Goal: Transaction & Acquisition: Purchase product/service

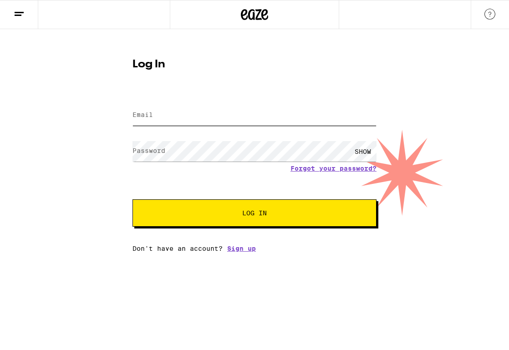
type input "[PERSON_NAME][EMAIL_ADDRESS][DOMAIN_NAME]"
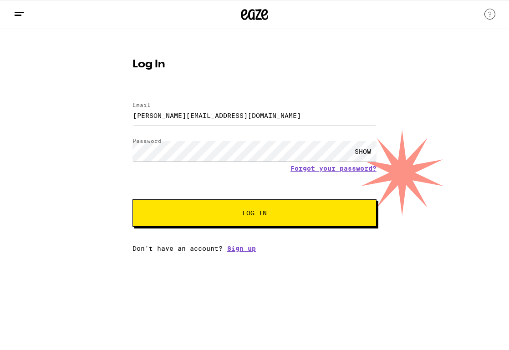
click at [261, 212] on span "Log In" at bounding box center [254, 213] width 25 height 6
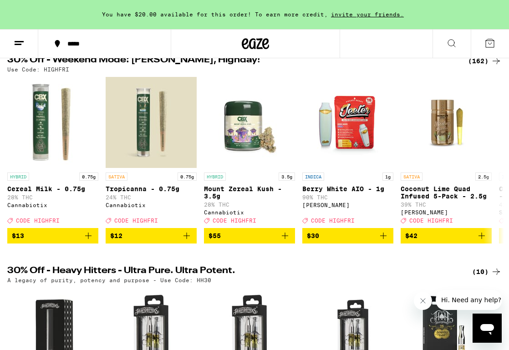
scroll to position [104, 0]
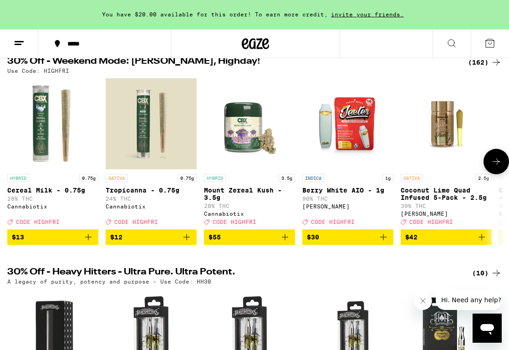
click at [495, 163] on icon at bounding box center [495, 161] width 11 height 11
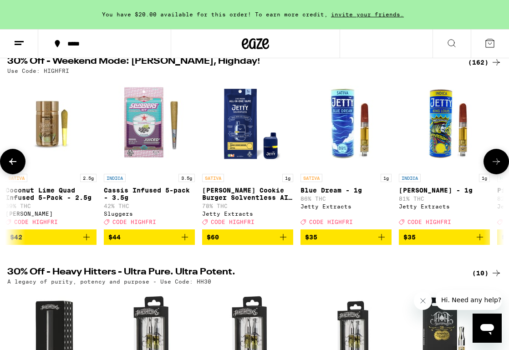
click at [495, 163] on icon at bounding box center [495, 161] width 11 height 11
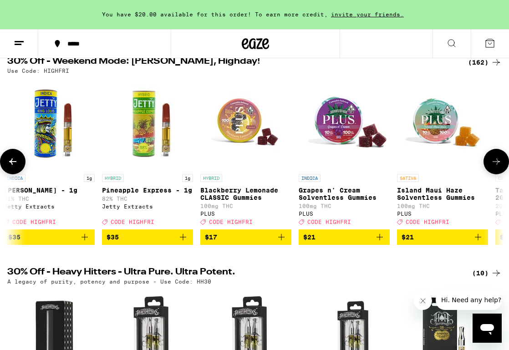
click at [495, 163] on icon at bounding box center [495, 161] width 11 height 11
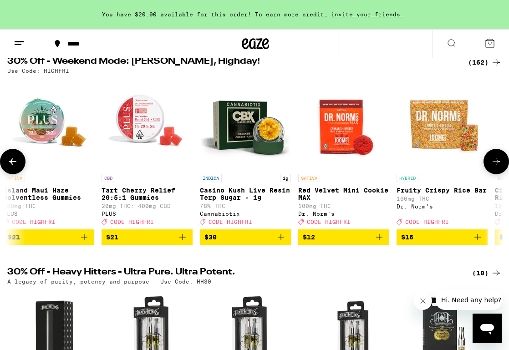
scroll to position [0, 1185]
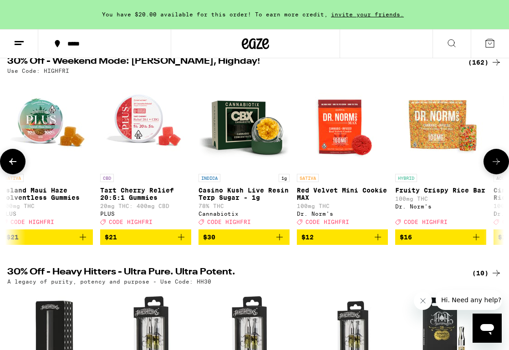
click at [495, 163] on icon at bounding box center [495, 161] width 11 height 11
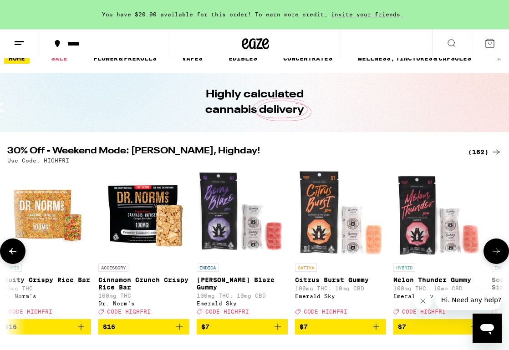
scroll to position [0, 0]
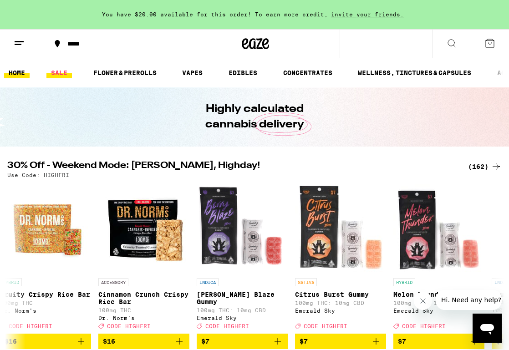
click at [57, 73] on link "SALE" at bounding box center [58, 72] width 25 height 11
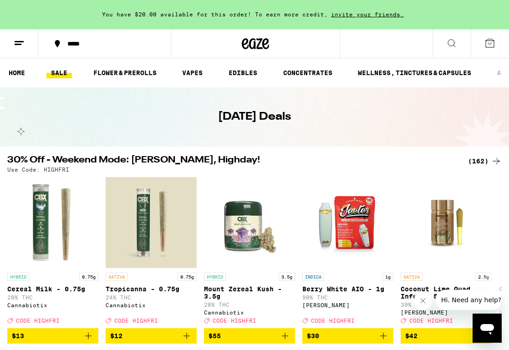
click at [71, 43] on div "*****" at bounding box center [110, 43] width 94 height 6
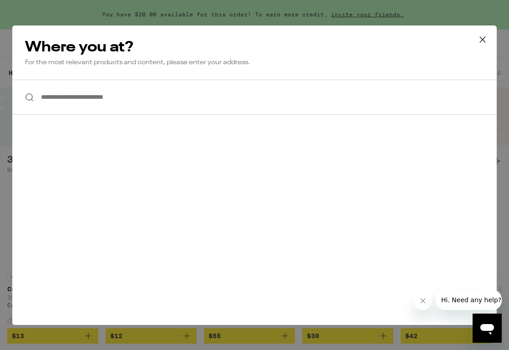
click at [92, 97] on input "**********" at bounding box center [254, 97] width 484 height 35
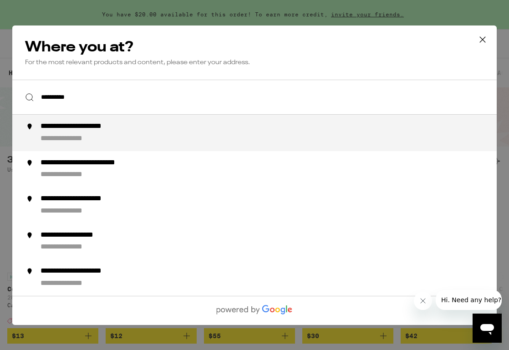
click at [138, 138] on div "**********" at bounding box center [272, 133] width 464 height 22
type input "**********"
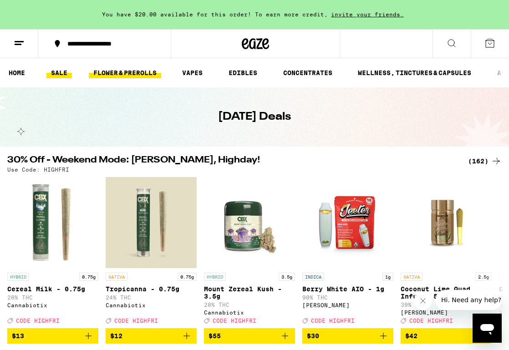
click at [144, 73] on link "FLOWER & PREROLLS" at bounding box center [125, 72] width 72 height 11
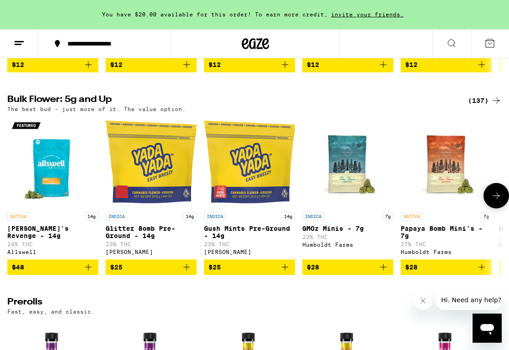
scroll to position [262, 0]
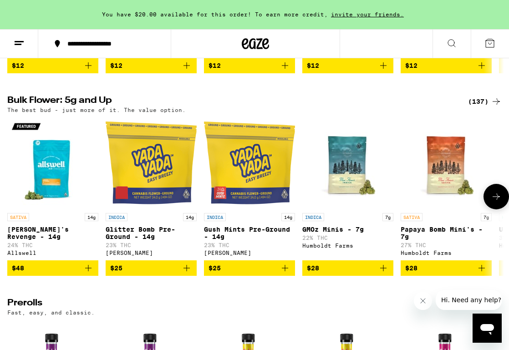
click at [497, 202] on icon at bounding box center [495, 196] width 11 height 11
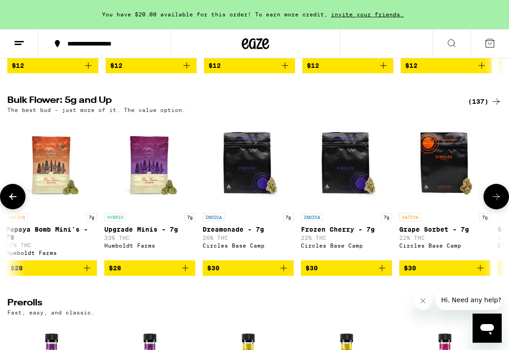
scroll to position [0, 395]
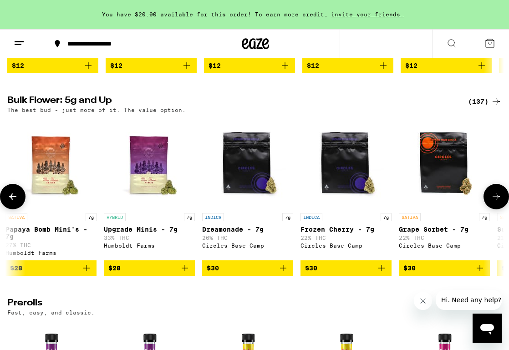
click at [497, 202] on icon at bounding box center [495, 196] width 11 height 11
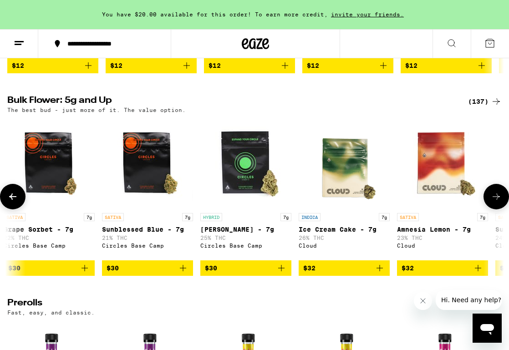
click at [497, 202] on icon at bounding box center [495, 196] width 11 height 11
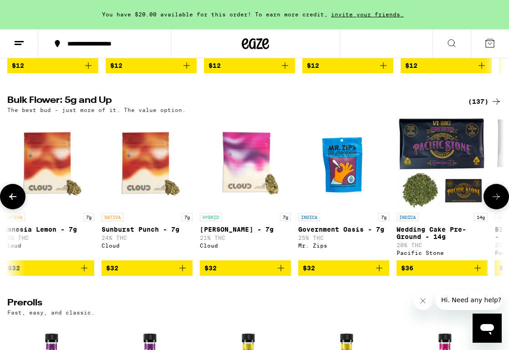
scroll to position [0, 1185]
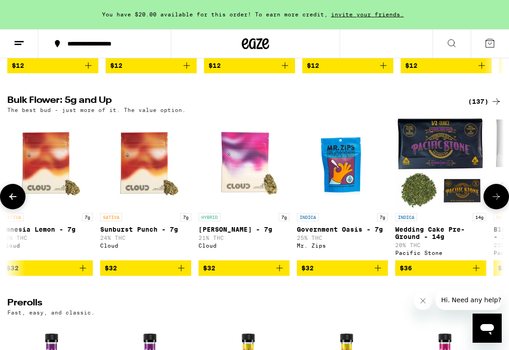
click at [497, 202] on icon at bounding box center [495, 196] width 11 height 11
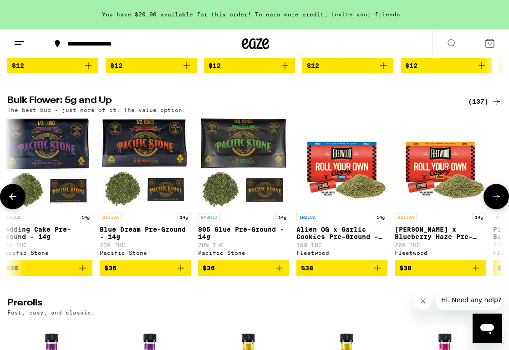
scroll to position [0, 1580]
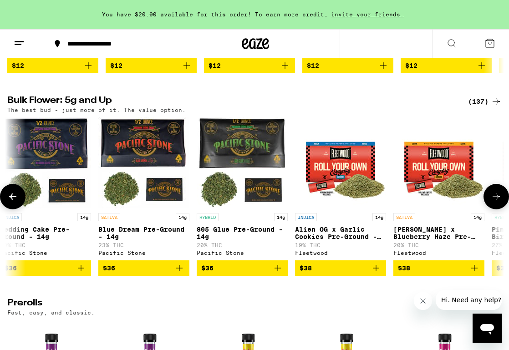
click at [497, 202] on icon at bounding box center [495, 196] width 11 height 11
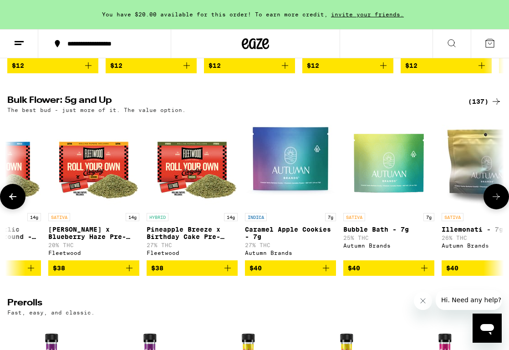
scroll to position [0, 1923]
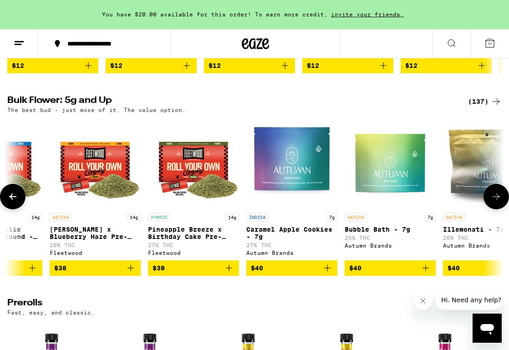
click at [179, 273] on span "$38" at bounding box center [193, 268] width 82 height 11
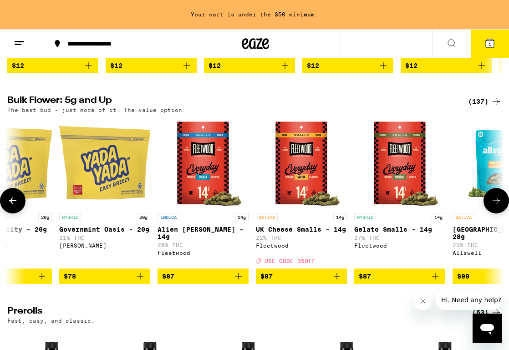
scroll to position [0, 8709]
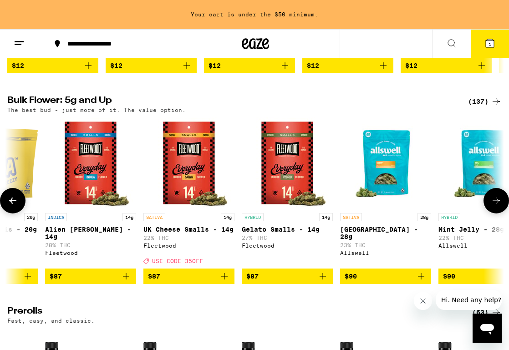
click at [224, 282] on icon "Add to bag" at bounding box center [224, 276] width 11 height 11
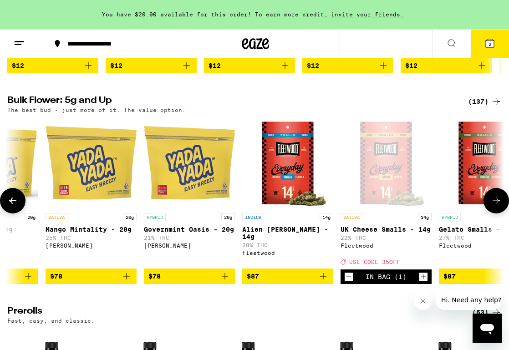
scroll to position [0, 8513]
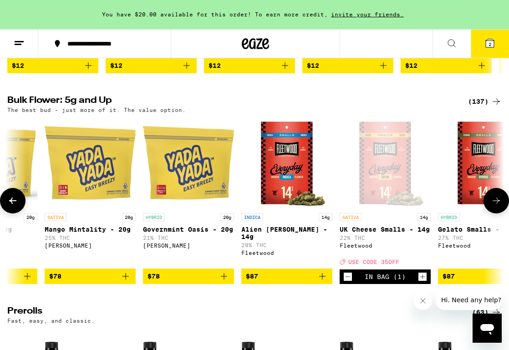
click at [349, 282] on icon "Decrement" at bounding box center [348, 276] width 8 height 11
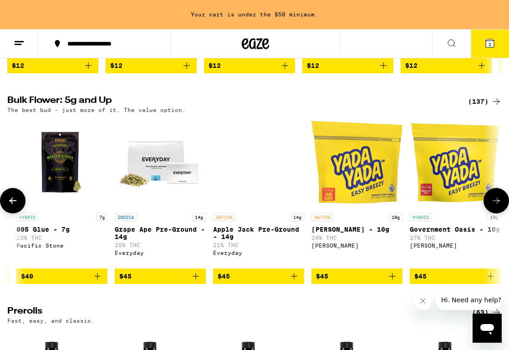
scroll to position [0, 3619]
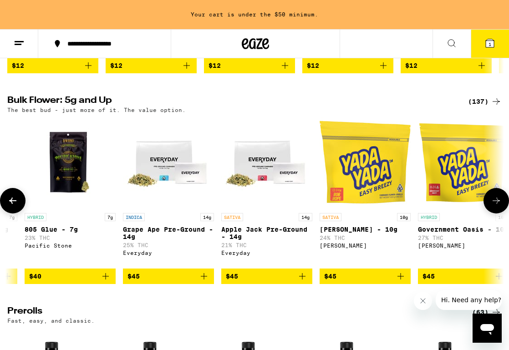
click at [303, 282] on icon "Add to bag" at bounding box center [302, 276] width 11 height 11
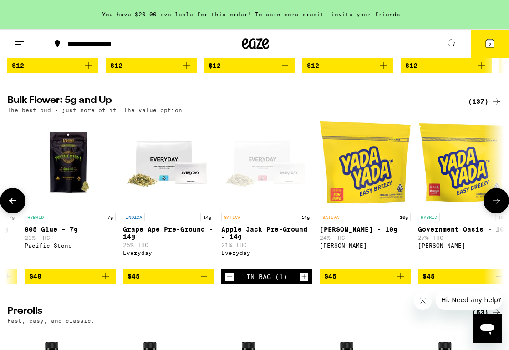
click at [202, 282] on icon "Add to bag" at bounding box center [203, 276] width 11 height 11
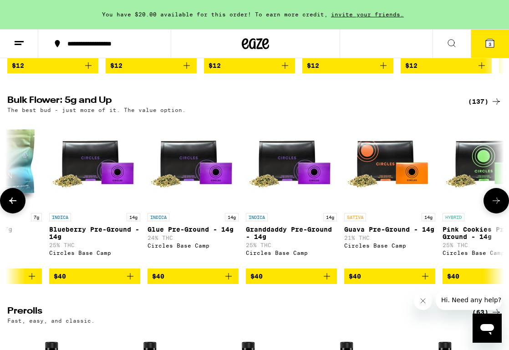
scroll to position [0, 2414]
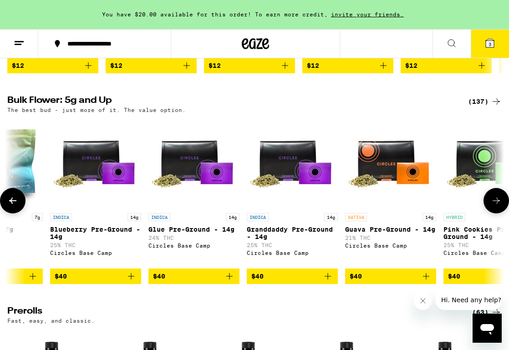
click at [133, 282] on icon "Add to bag" at bounding box center [131, 276] width 11 height 11
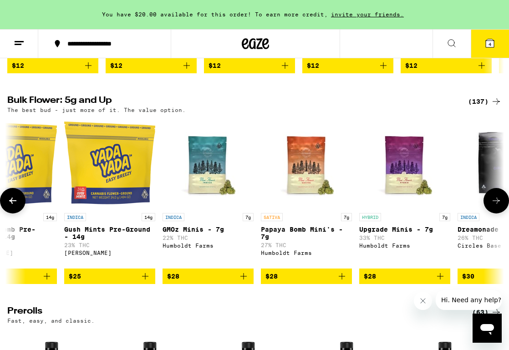
scroll to position [0, 0]
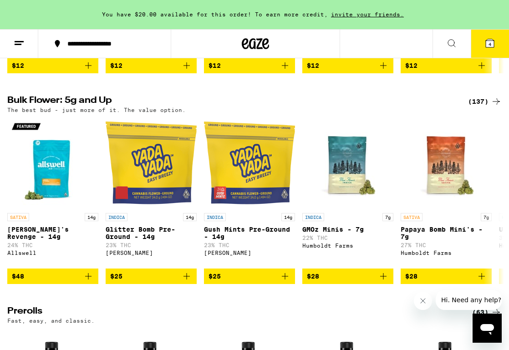
click at [452, 40] on icon at bounding box center [451, 43] width 7 height 7
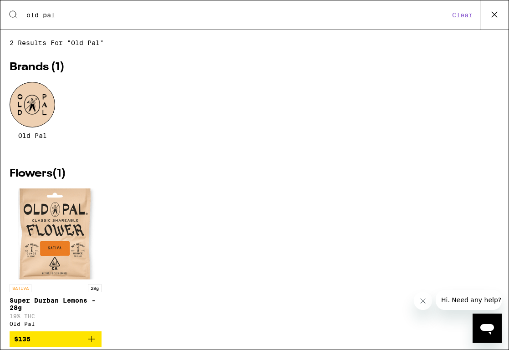
type input "old pal"
click at [46, 103] on div at bounding box center [33, 105] width 46 height 46
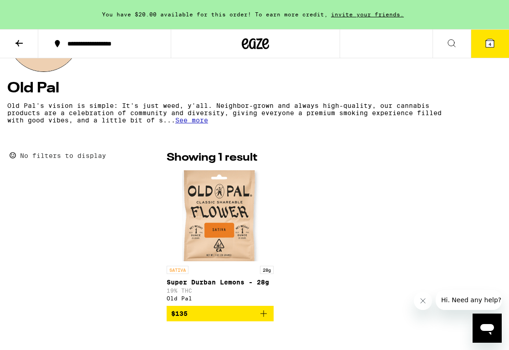
scroll to position [152, 0]
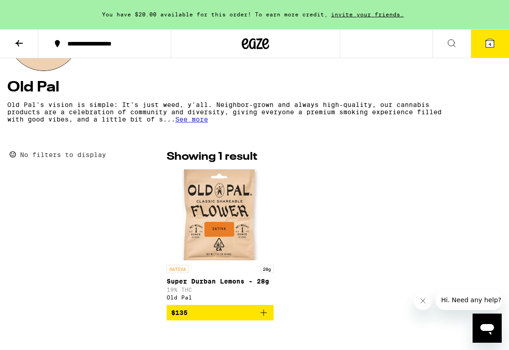
click at [265, 315] on icon "Add to bag" at bounding box center [263, 312] width 11 height 11
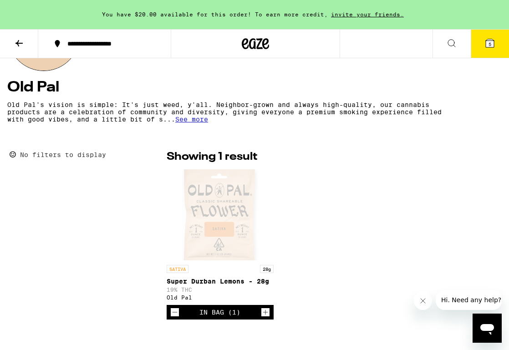
click at [176, 315] on icon "Decrement" at bounding box center [175, 312] width 8 height 11
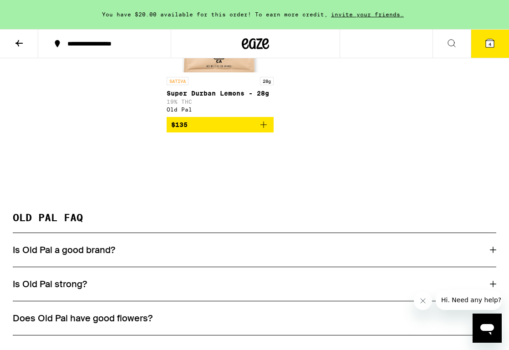
scroll to position [336, 0]
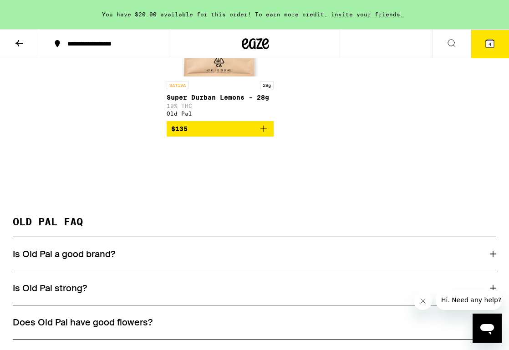
click at [182, 263] on div "Is Old Pal a good brand?" at bounding box center [254, 254] width 483 height 34
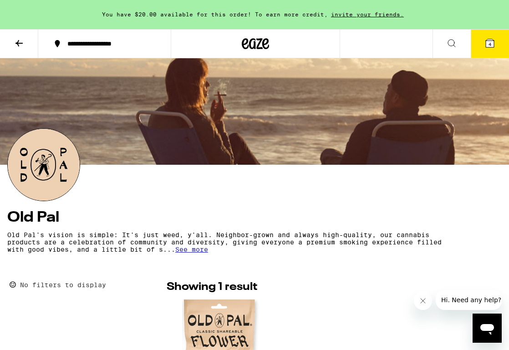
scroll to position [0, 0]
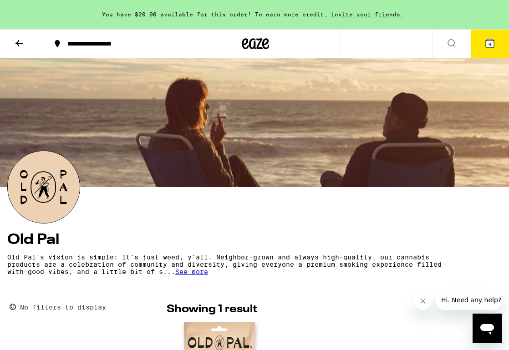
click at [490, 45] on span "4" at bounding box center [489, 43] width 3 height 5
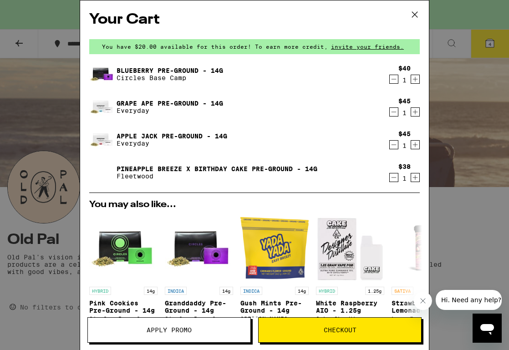
click at [165, 167] on link "Pineapple Breeze x Birthday Cake Pre-Ground - 14g" at bounding box center [216, 168] width 201 height 7
click at [142, 69] on link "Blueberry Pre-Ground - 14g" at bounding box center [169, 70] width 106 height 7
click at [148, 100] on link "Grape Ape Pre-Ground - 14g" at bounding box center [169, 103] width 106 height 7
click at [139, 134] on link "Apple Jack Pre-Ground - 14g" at bounding box center [171, 135] width 111 height 7
click at [393, 109] on icon "Decrement" at bounding box center [393, 111] width 8 height 11
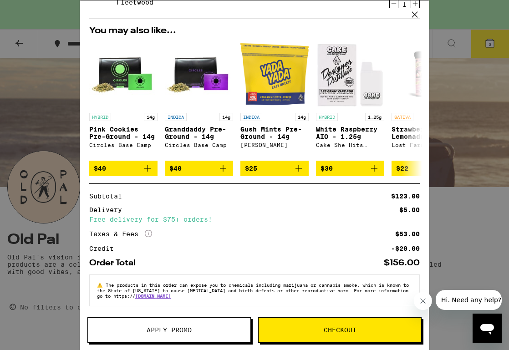
scroll to position [147, 0]
click at [339, 327] on span "Checkout" at bounding box center [340, 330] width 33 height 6
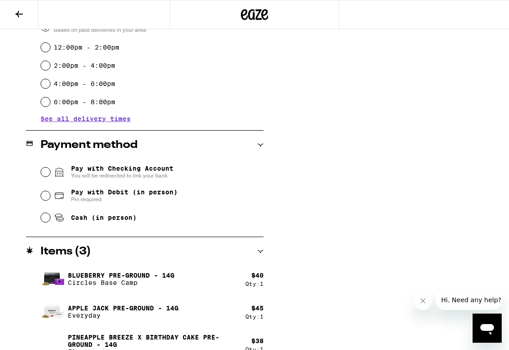
scroll to position [291, 0]
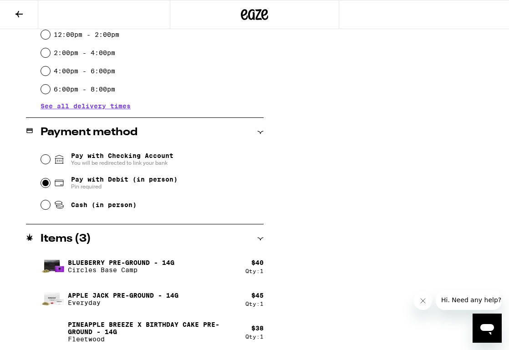
click at [44, 183] on input "Pay with Debit (in person) Pin required" at bounding box center [45, 182] width 9 height 9
radio input "true"
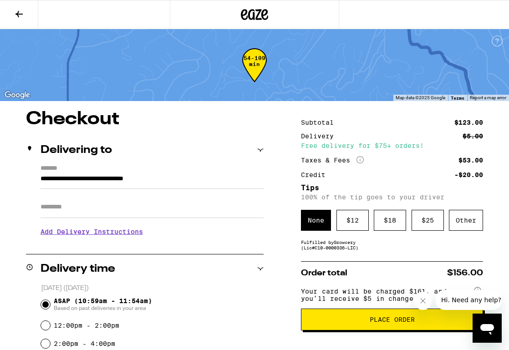
scroll to position [82, 0]
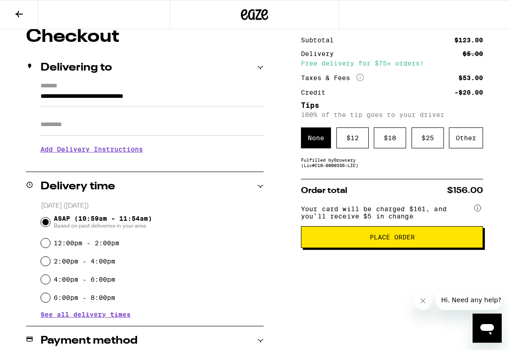
click at [403, 240] on span "Place Order" at bounding box center [391, 237] width 45 height 6
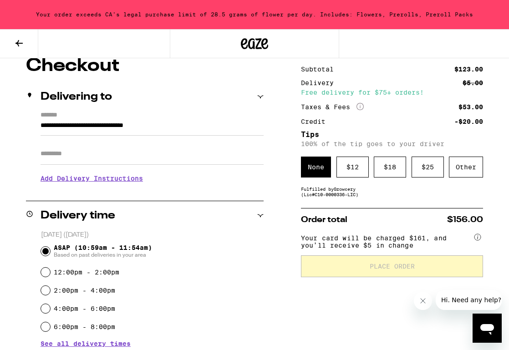
scroll to position [111, 0]
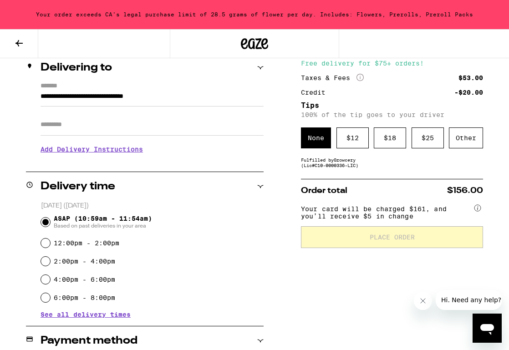
click at [247, 235] on div "12:00pm - 2:00pm" at bounding box center [152, 243] width 222 height 18
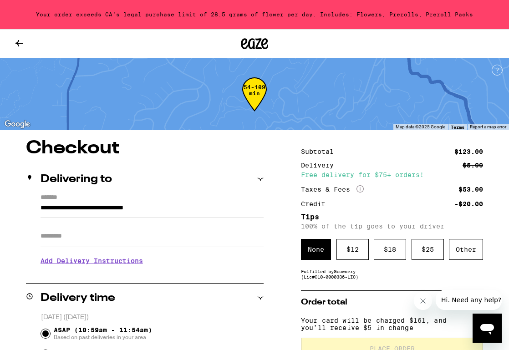
click at [19, 40] on icon at bounding box center [19, 43] width 11 height 11
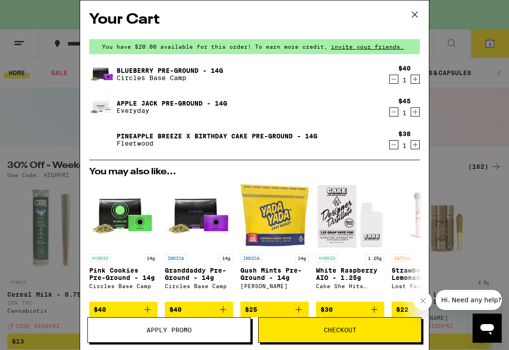
click at [395, 79] on icon "Decrement" at bounding box center [393, 79] width 8 height 11
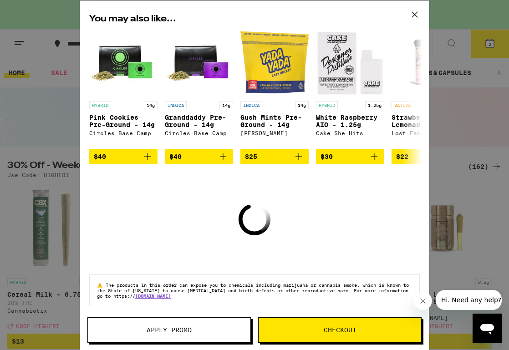
scroll to position [115, 0]
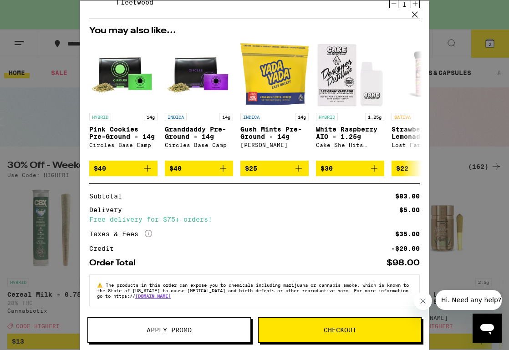
click at [336, 328] on span "Checkout" at bounding box center [340, 330] width 33 height 6
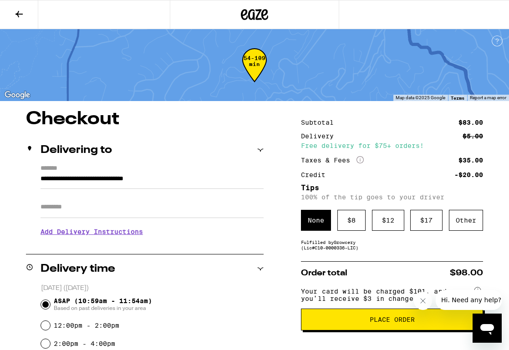
click at [378, 323] on span "Place Order" at bounding box center [391, 319] width 45 height 6
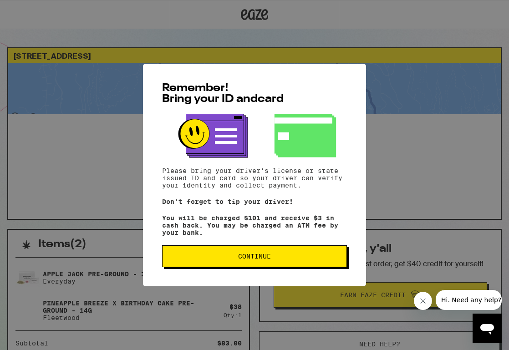
click at [266, 259] on span "Continue" at bounding box center [254, 256] width 33 height 6
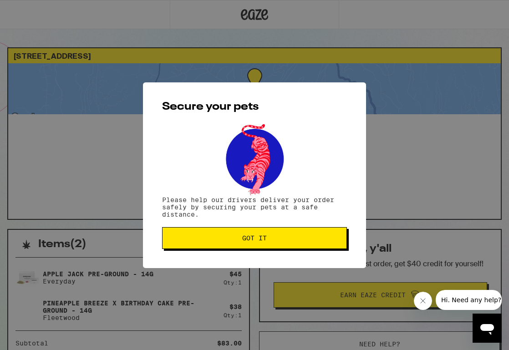
click at [282, 235] on button "Got it" at bounding box center [254, 238] width 185 height 22
